Goal: Task Accomplishment & Management: Complete application form

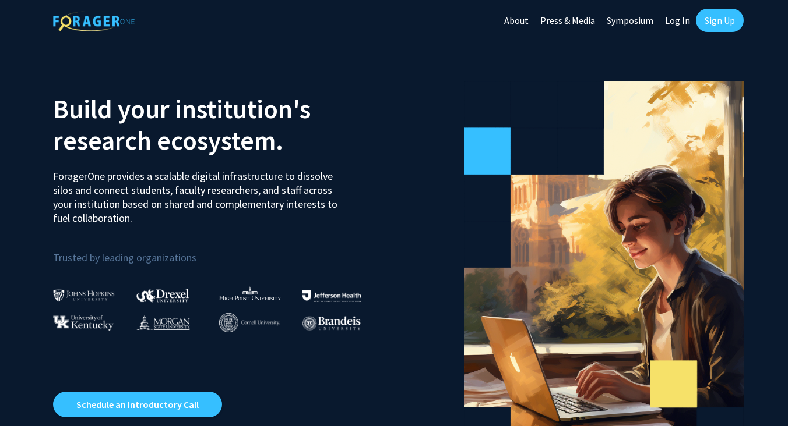
click at [715, 26] on link "Sign Up" at bounding box center [720, 20] width 48 height 23
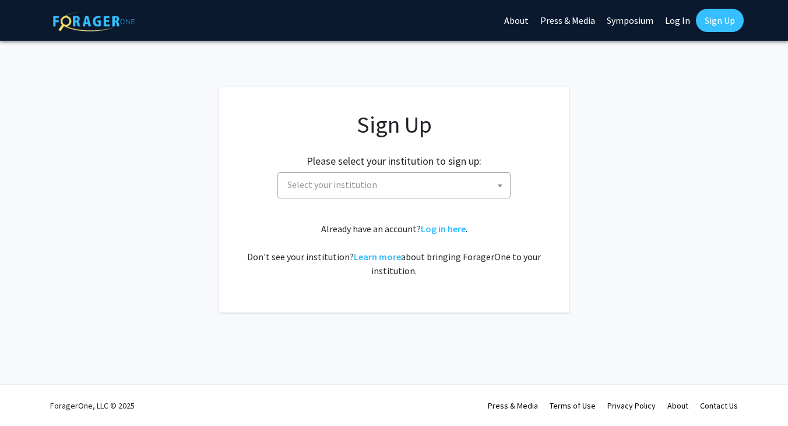
click at [418, 182] on span "Select your institution" at bounding box center [396, 185] width 227 height 24
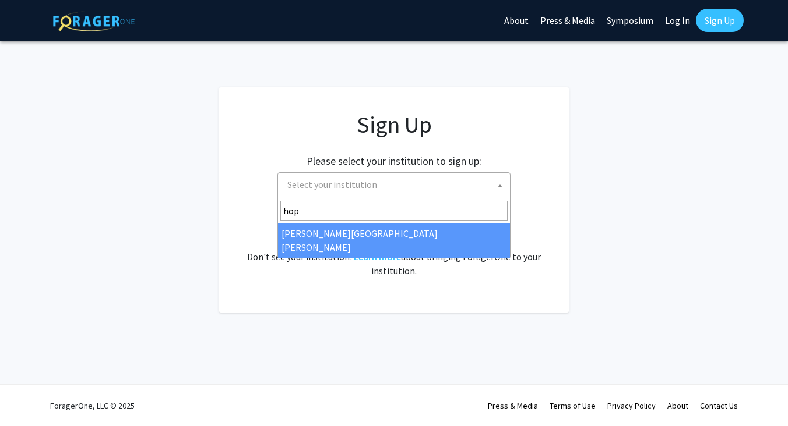
type input "hop"
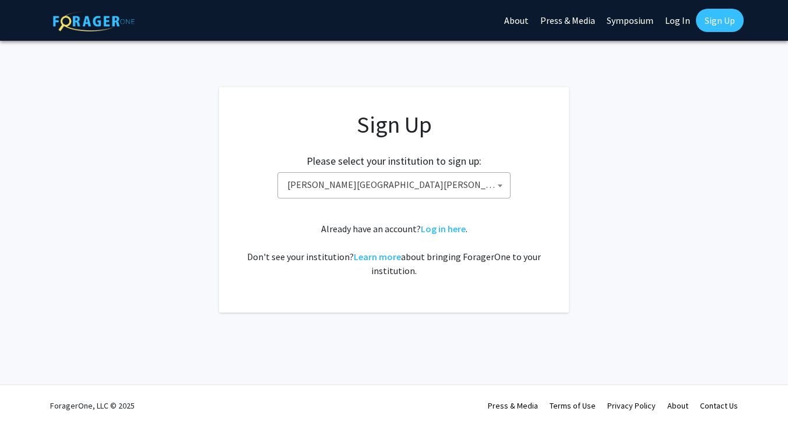
select select "1"
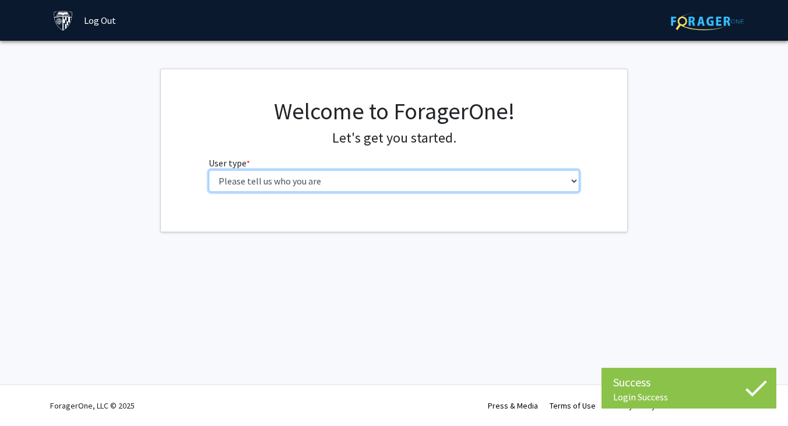
click at [209, 170] on select "Please tell us who you are Undergraduate Student Master's Student Doctoral Cand…" at bounding box center [394, 181] width 371 height 22
select select "1: undergrad"
click option "Undergraduate Student" at bounding box center [0, 0] width 0 height 0
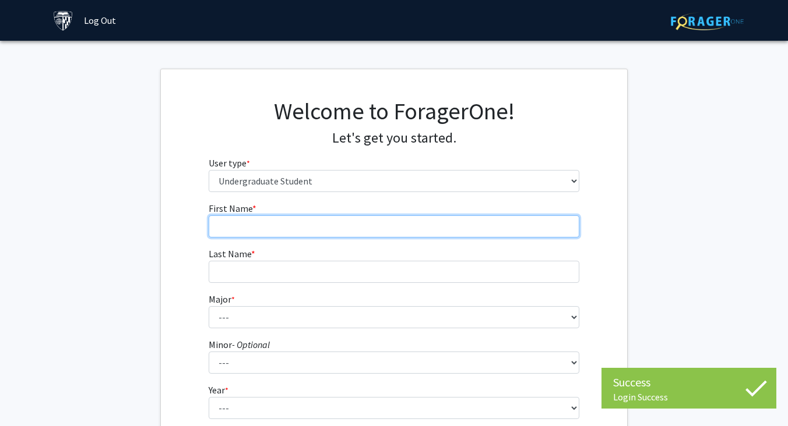
click at [404, 232] on input "First Name * required" at bounding box center [394, 227] width 371 height 22
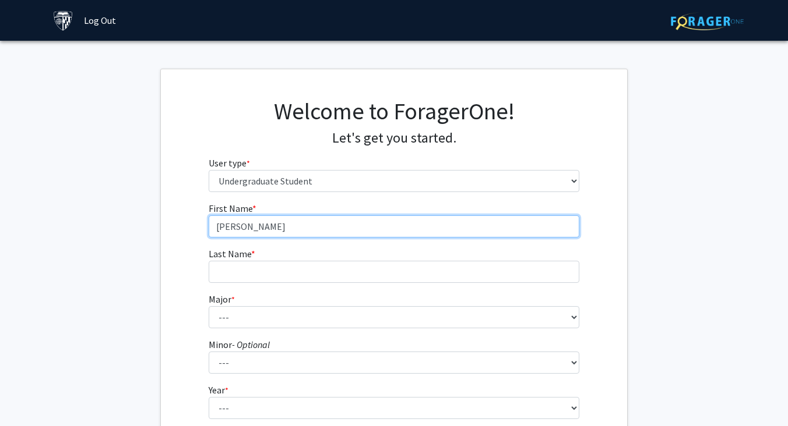
type input "Mikel"
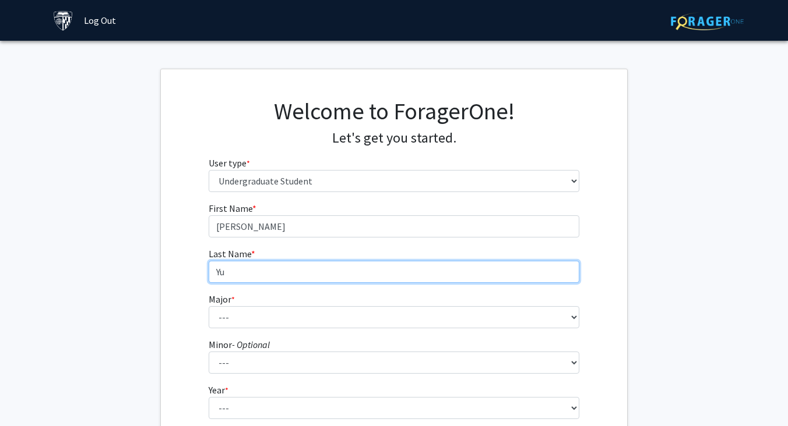
type input "Yu"
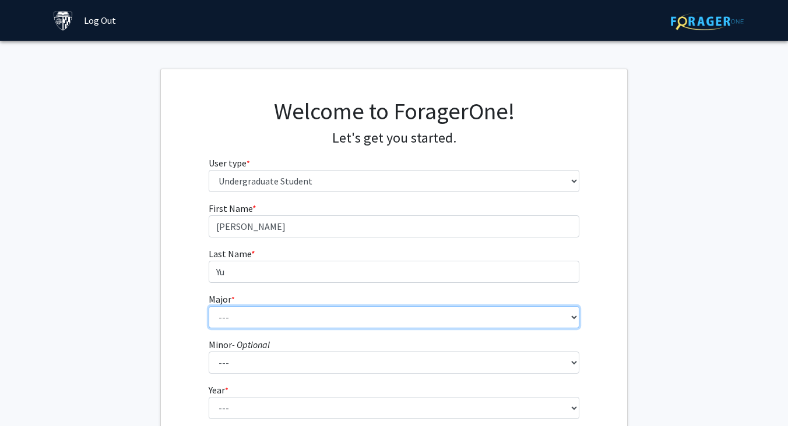
click at [209, 306] on select "--- Africana Studies Anthropology Applied Mathematics & Statistics Archaeology …" at bounding box center [394, 317] width 371 height 22
select select "13: 28"
click option "Cognitive Science" at bounding box center [0, 0] width 0 height 0
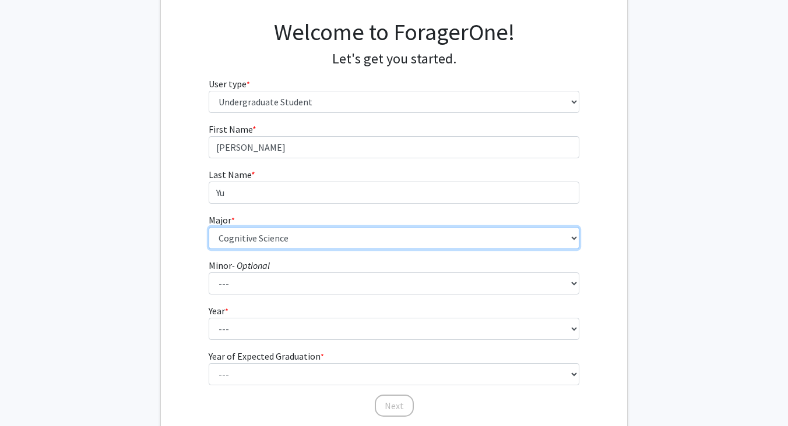
scroll to position [86, 0]
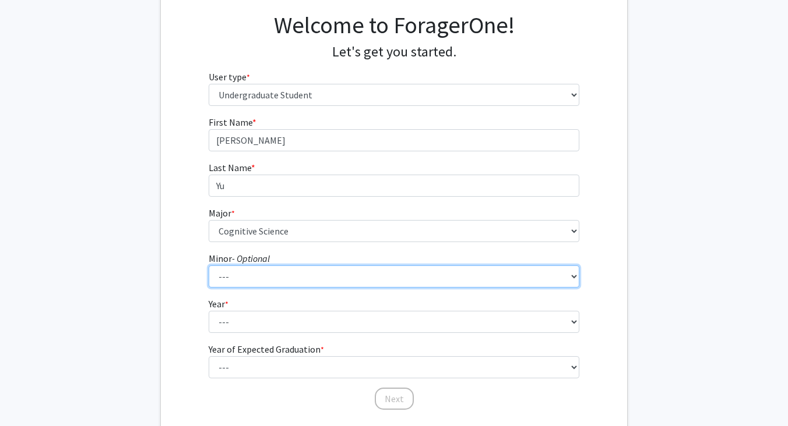
click at [209, 266] on select "--- Accounting and Financial Management Africana Studies Anthropology Applied M…" at bounding box center [394, 277] width 371 height 22
select select "32: 44"
click option "Mathematics" at bounding box center [0, 0] width 0 height 0
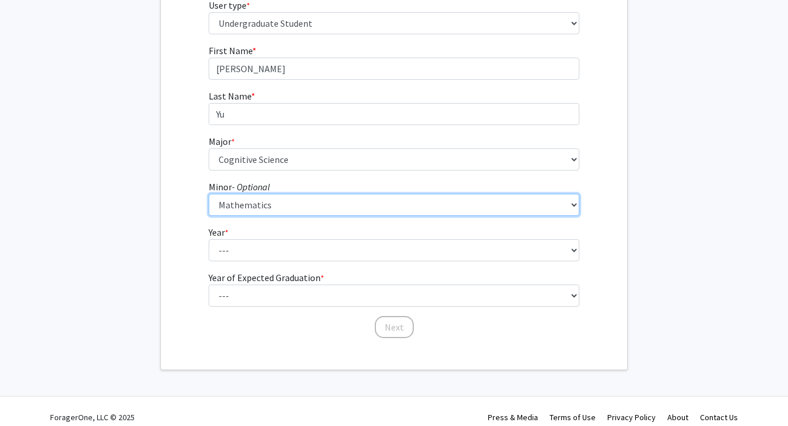
scroll to position [170, 0]
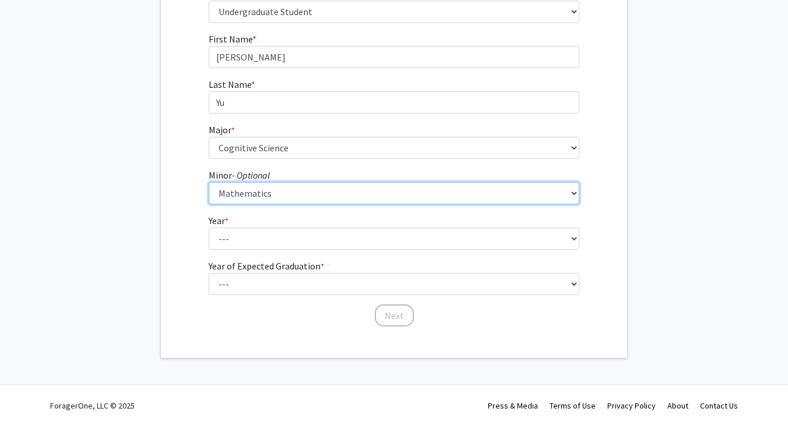
click at [209, 182] on select "--- Accounting and Financial Management Africana Studies Anthropology Applied M…" at bounding box center [394, 193] width 371 height 22
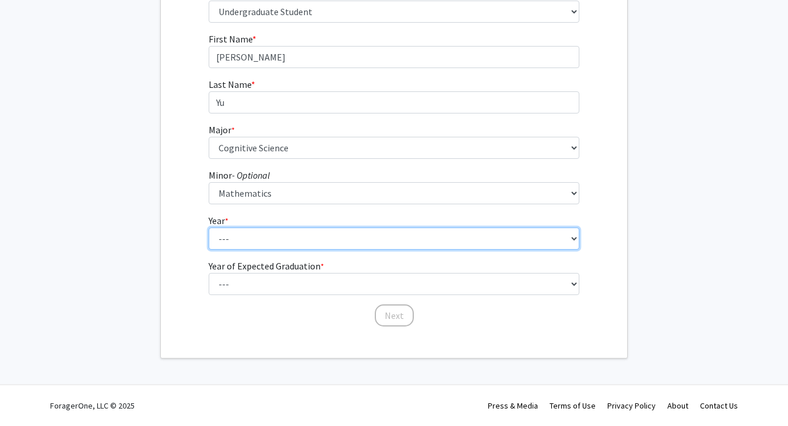
click at [209, 228] on select "--- First-year Sophomore Junior Senior Postbaccalaureate Certificate" at bounding box center [394, 239] width 371 height 22
select select "4: senior"
click option "Senior" at bounding box center [0, 0] width 0 height 0
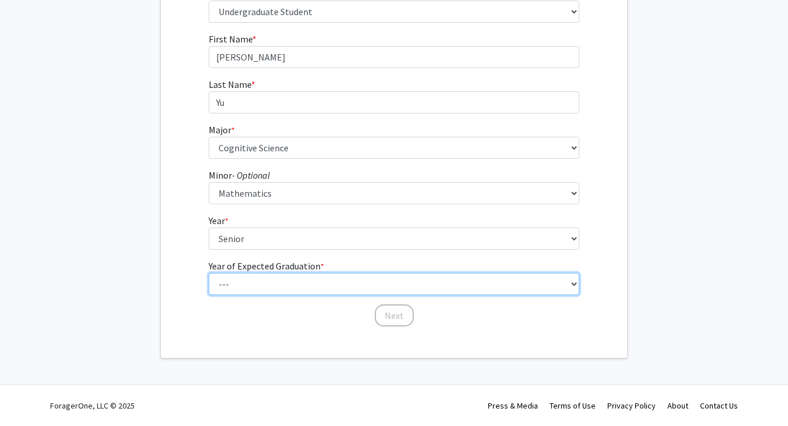
click at [209, 273] on select "--- 2025 2026 2027 2028 2029 2030 2031 2032 2033 2034" at bounding box center [394, 284] width 371 height 22
select select "2: 2026"
click option "2026" at bounding box center [0, 0] width 0 height 0
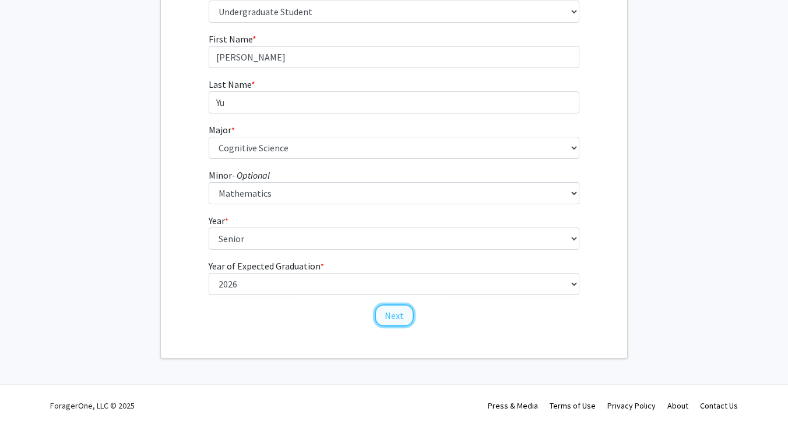
click at [407, 312] on button "Next" at bounding box center [394, 316] width 39 height 22
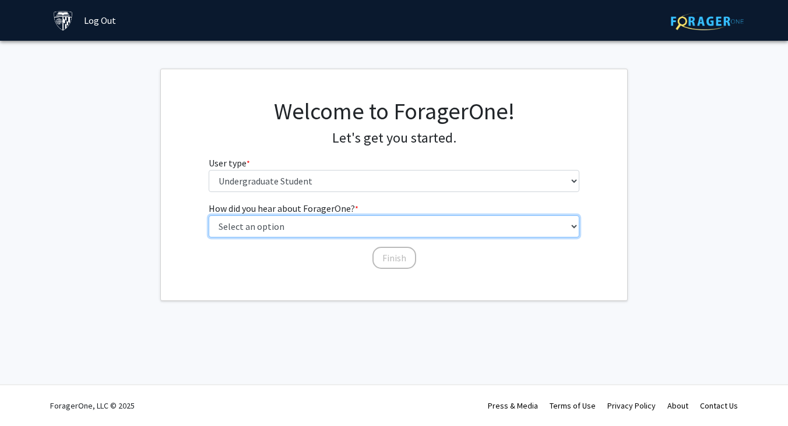
click at [209, 216] on select "Select an option Peer/student recommendation Faculty/staff recommendation Unive…" at bounding box center [394, 227] width 371 height 22
select select "3: university_website"
click option "University website" at bounding box center [0, 0] width 0 height 0
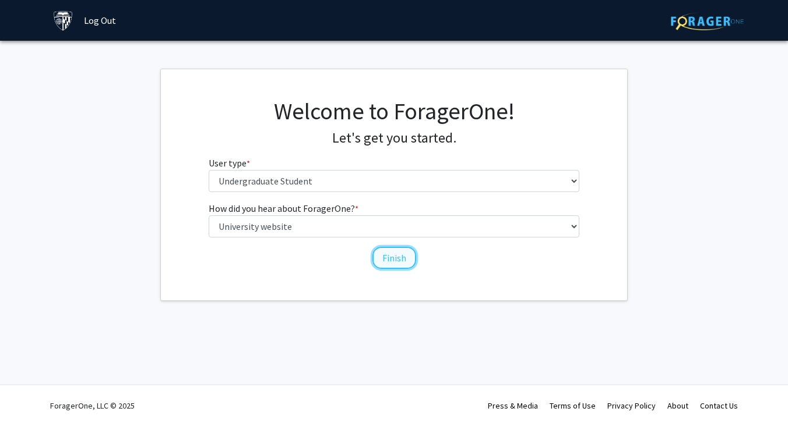
click at [380, 258] on button "Finish" at bounding box center [394, 258] width 44 height 22
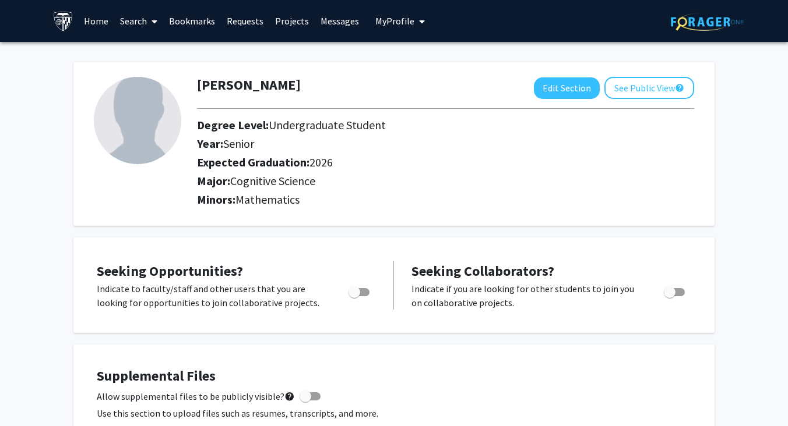
click at [129, 22] on link "Search" at bounding box center [138, 21] width 49 height 41
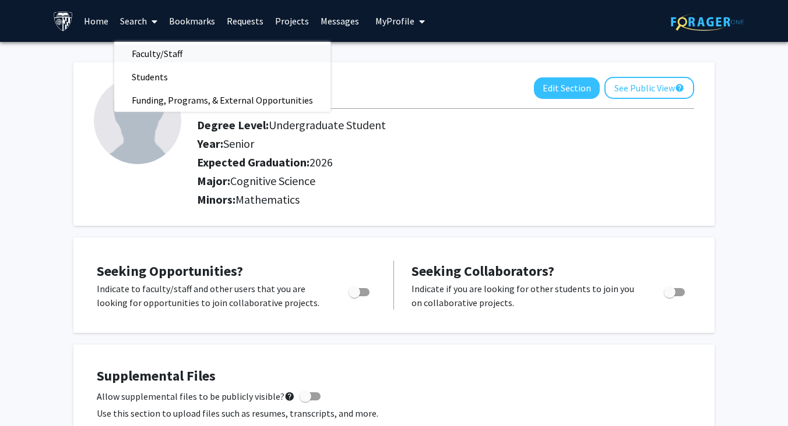
click at [135, 53] on span "Faculty/Staff" at bounding box center [157, 53] width 86 height 23
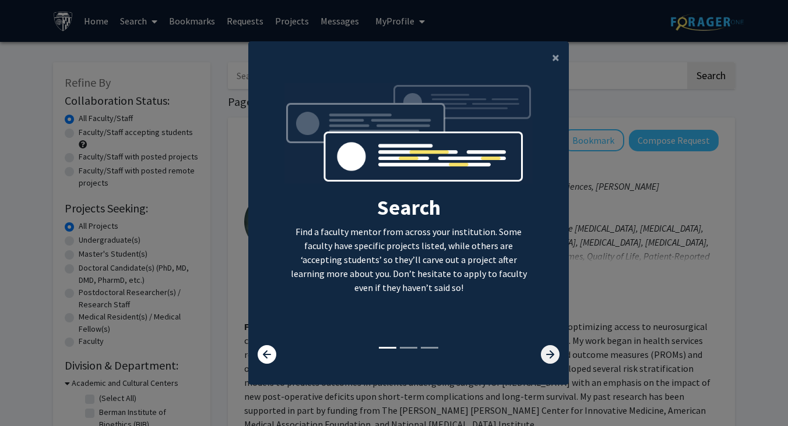
click at [550, 358] on icon at bounding box center [550, 354] width 19 height 19
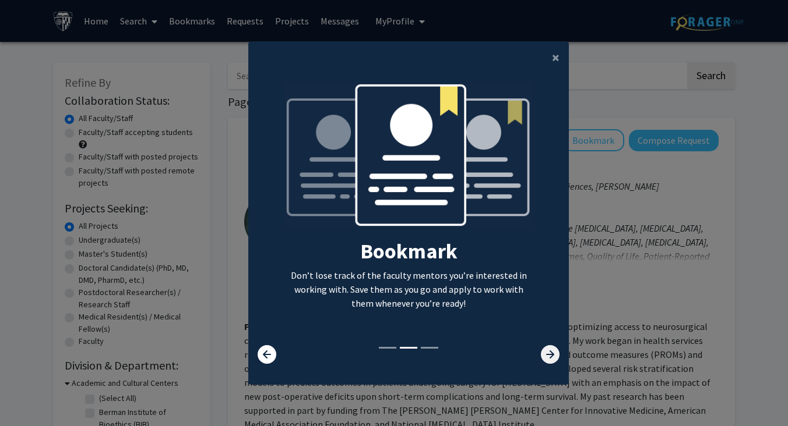
click at [550, 358] on icon at bounding box center [550, 354] width 19 height 19
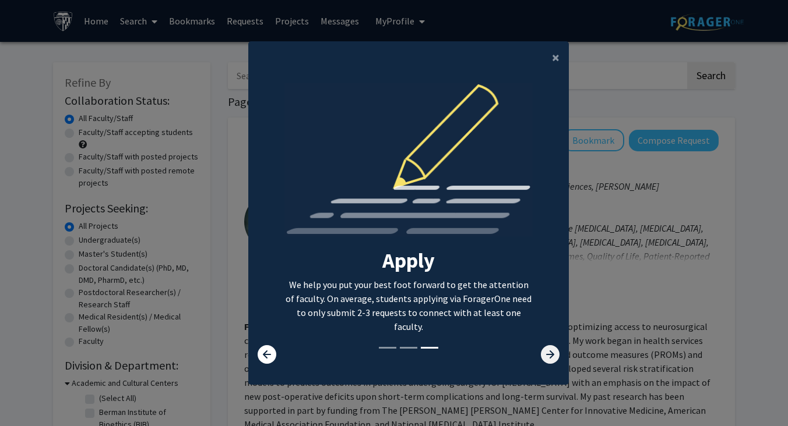
click at [550, 358] on icon at bounding box center [550, 354] width 19 height 19
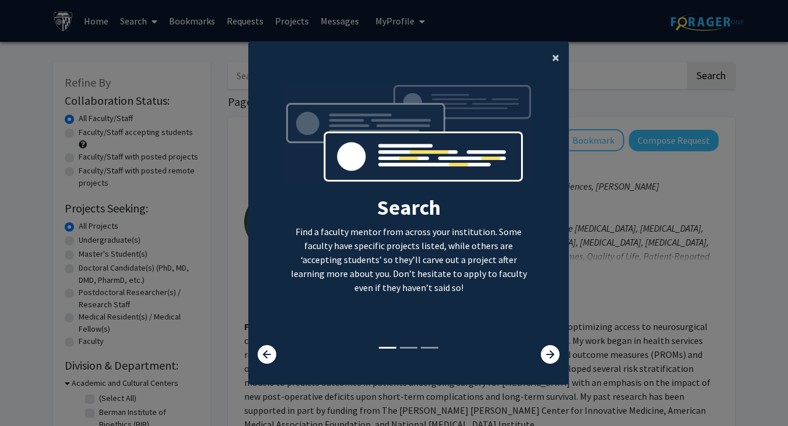
click at [555, 54] on span "×" at bounding box center [556, 57] width 8 height 18
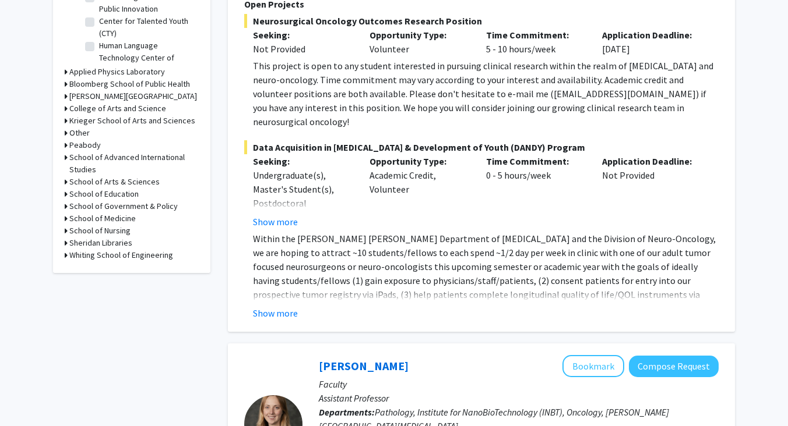
scroll to position [442, 0]
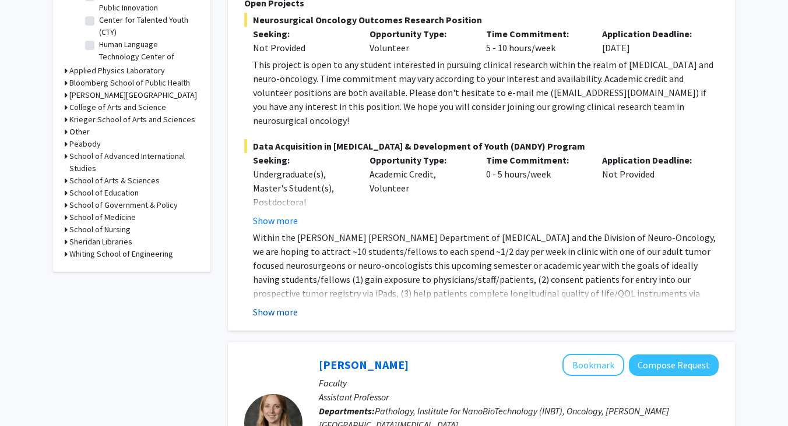
click at [285, 305] on button "Show more" at bounding box center [275, 312] width 45 height 14
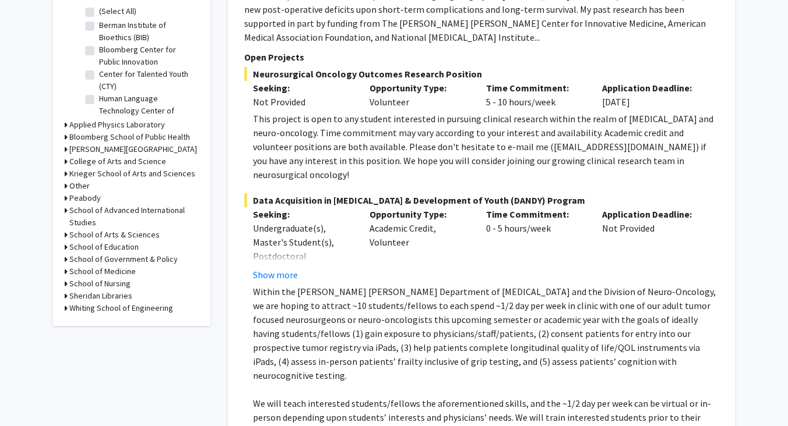
scroll to position [377, 0]
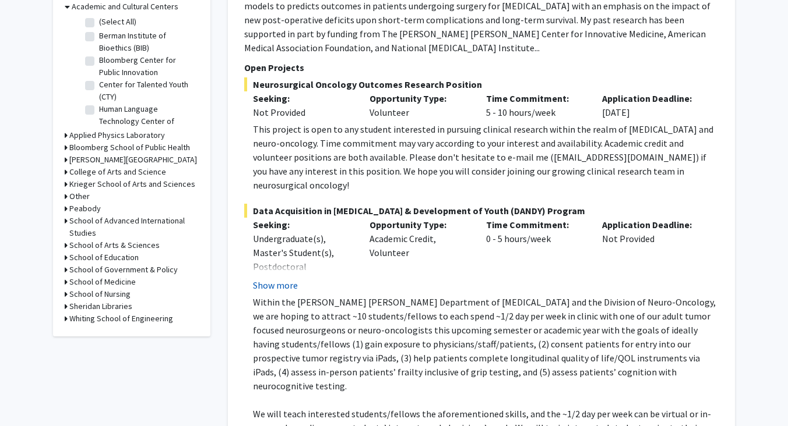
click at [287, 278] on button "Show more" at bounding box center [275, 285] width 45 height 14
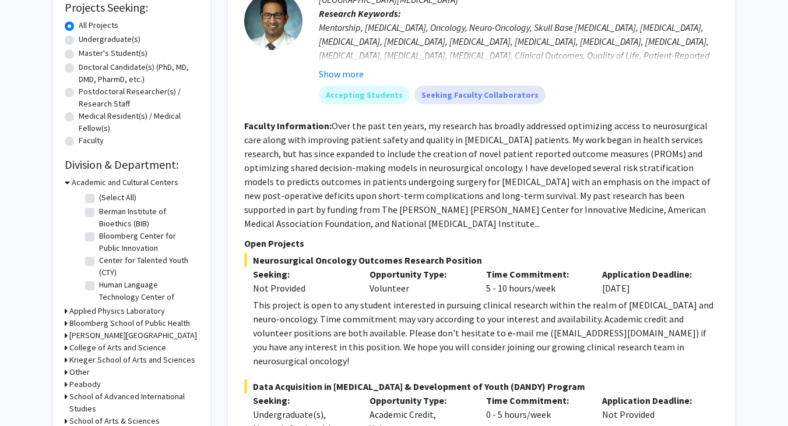
scroll to position [0, 0]
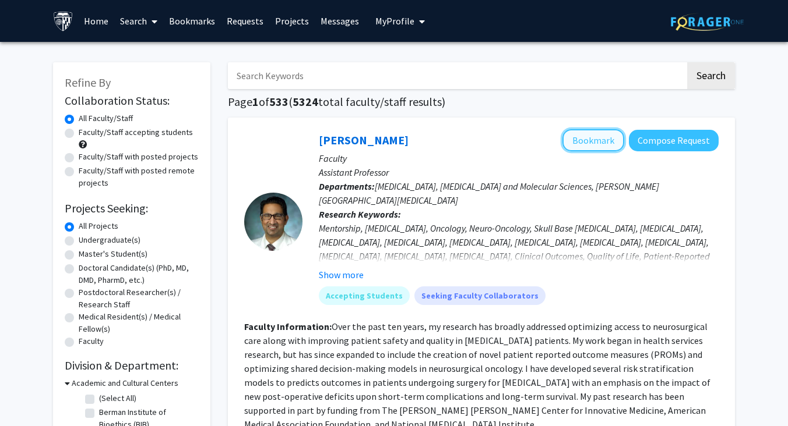
click at [592, 137] on button "Bookmark" at bounding box center [593, 140] width 62 height 22
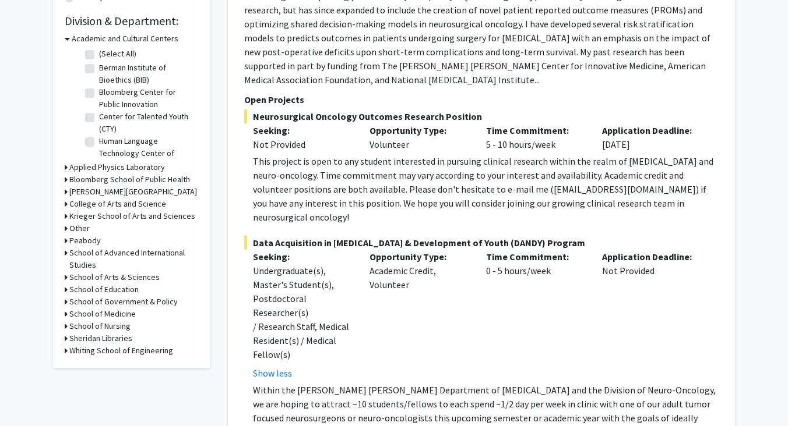
scroll to position [350, 0]
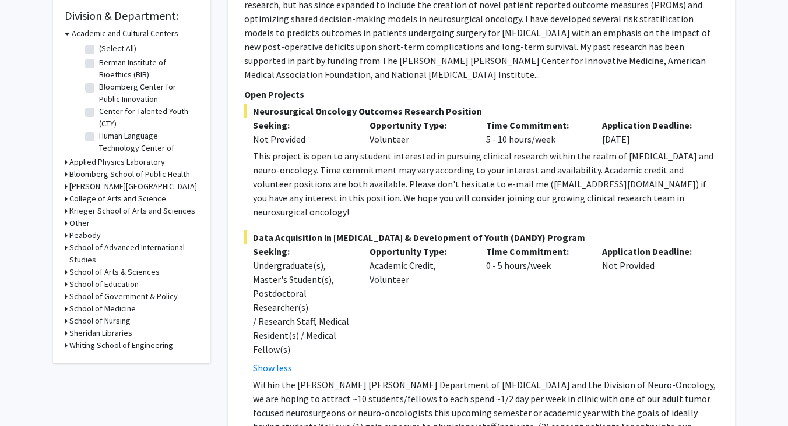
click at [119, 347] on h3 "Whiting School of Engineering" at bounding box center [121, 346] width 104 height 12
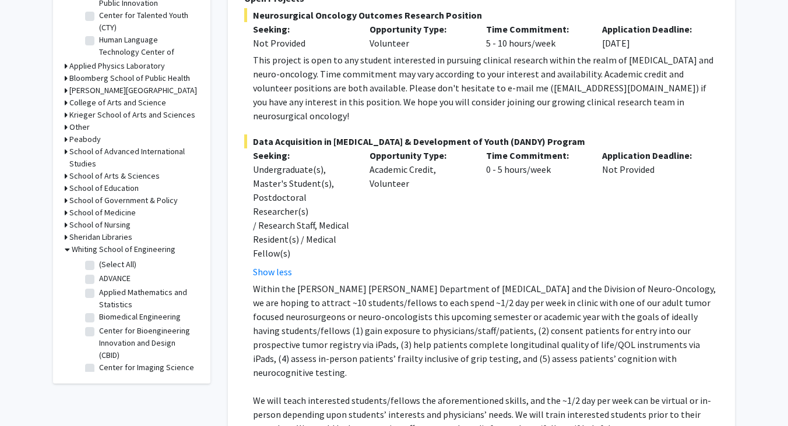
scroll to position [447, 0]
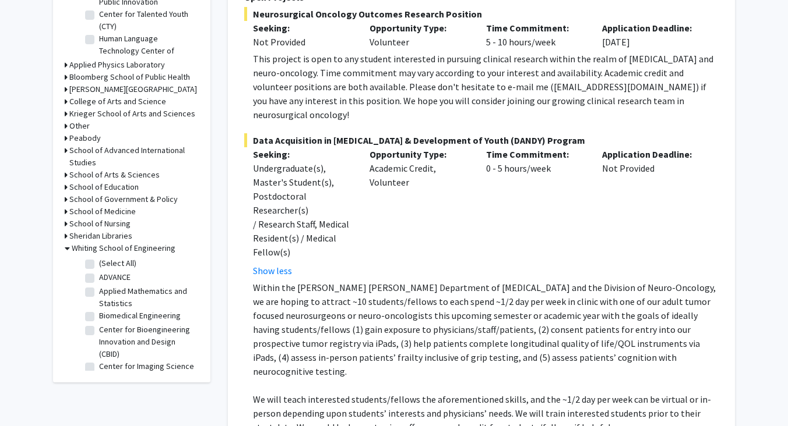
click at [165, 250] on h3 "Whiting School of Engineering" at bounding box center [124, 248] width 104 height 12
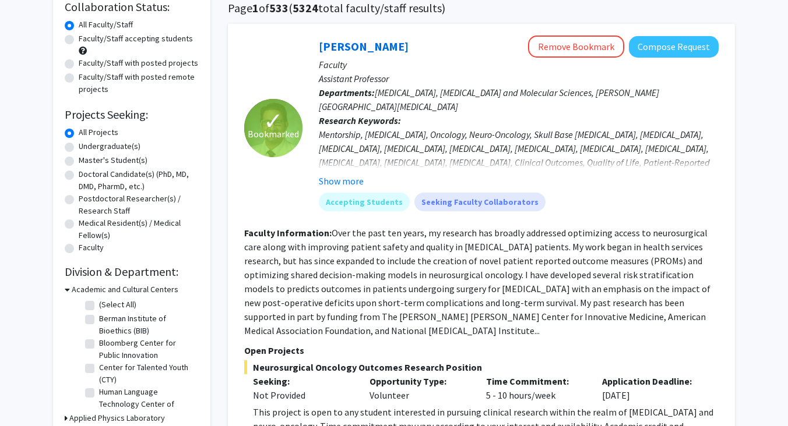
scroll to position [99, 0]
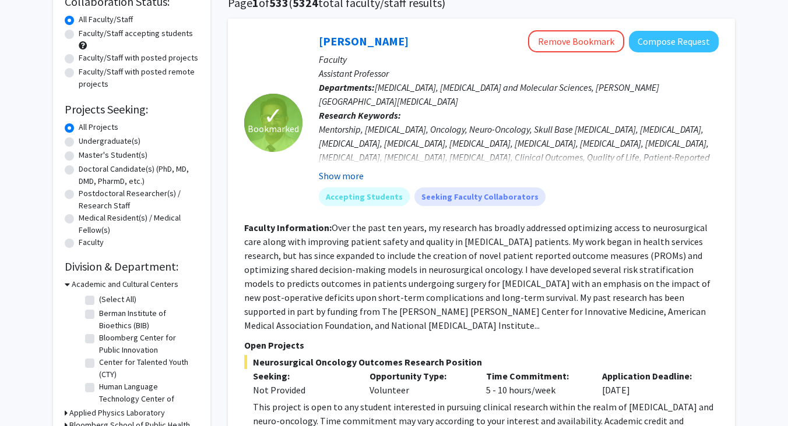
click at [344, 177] on button "Show more" at bounding box center [341, 176] width 45 height 14
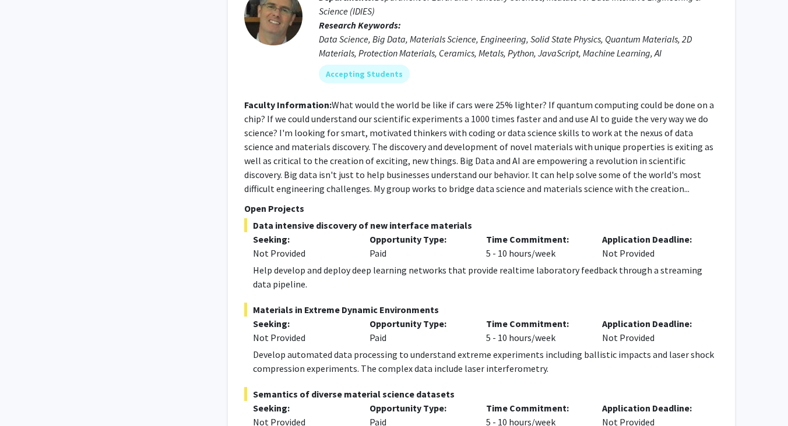
scroll to position [2066, 0]
